Goal: Transaction & Acquisition: Purchase product/service

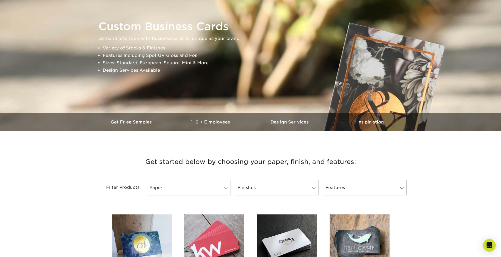
scroll to position [79, 0]
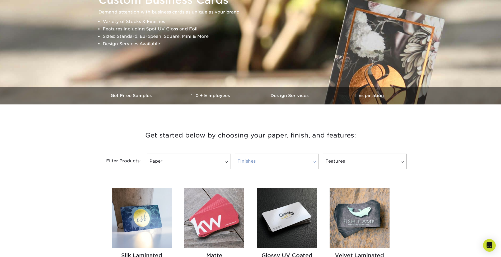
click at [289, 161] on link "Finishes" at bounding box center [277, 161] width 84 height 15
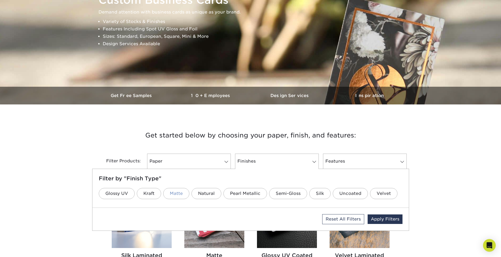
click at [175, 195] on link "Matte" at bounding box center [176, 193] width 26 height 11
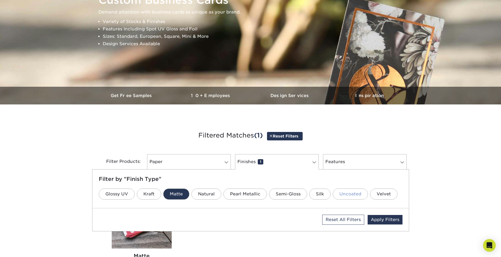
click at [335, 195] on link "Uncoated" at bounding box center [350, 193] width 35 height 11
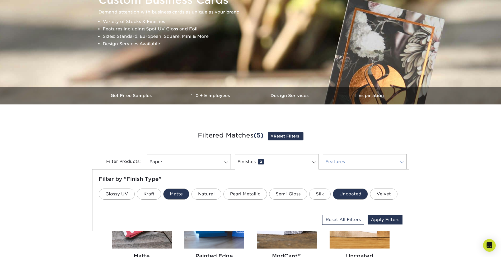
click at [366, 160] on link "Features 0" at bounding box center [365, 161] width 84 height 15
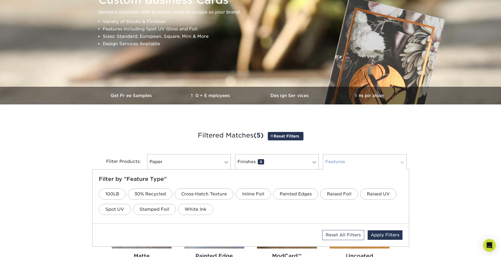
click at [366, 159] on link "Features 0" at bounding box center [365, 161] width 84 height 15
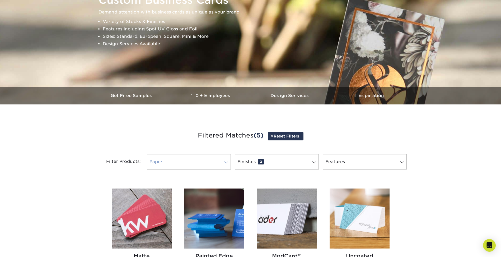
click at [192, 167] on link "Paper 0" at bounding box center [189, 161] width 84 height 15
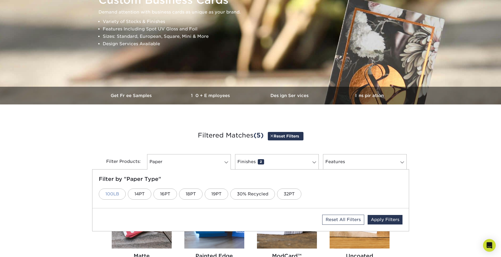
click at [120, 196] on link "100LB" at bounding box center [112, 193] width 27 height 11
click at [393, 221] on link "Apply Filters" at bounding box center [385, 220] width 35 height 10
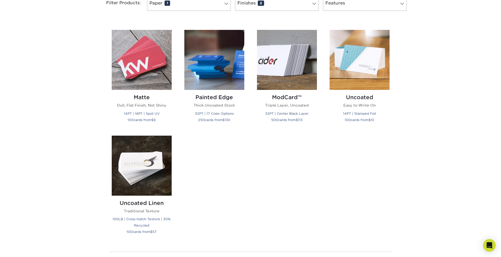
scroll to position [211, 0]
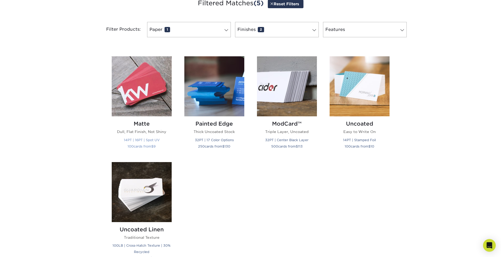
click at [132, 80] on img at bounding box center [142, 86] width 60 height 60
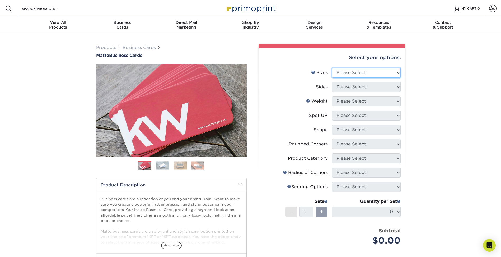
click at [382, 71] on select "Please Select 1.5" x 3.5" - Mini 1.75" x 3.5" - Mini 2" x 2" - Square 2" x 3" -…" at bounding box center [366, 73] width 69 height 10
